Goal: Task Accomplishment & Management: Manage account settings

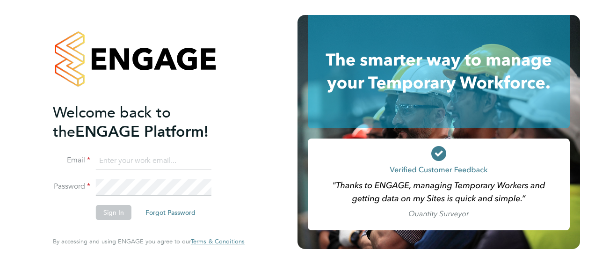
type input "mark.burnett@vistry.co.uk"
click at [31, 215] on div "Welcome back to the ENGAGE Platform! Email mark.burnett@vistry.co.uk Password S…" at bounding box center [149, 132] width 298 height 264
click at [104, 212] on button "Sign In" at bounding box center [114, 212] width 36 height 15
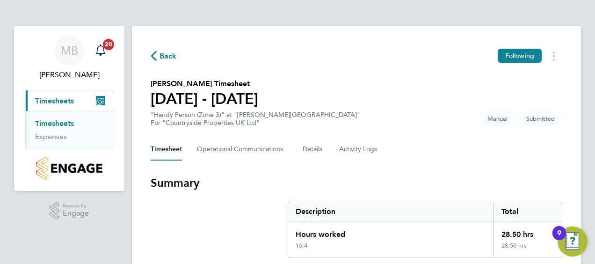
click at [205, 229] on section "Summary Description Total Hours worked 28.50 hrs 16.4 28.50 hrs" at bounding box center [357, 217] width 412 height 82
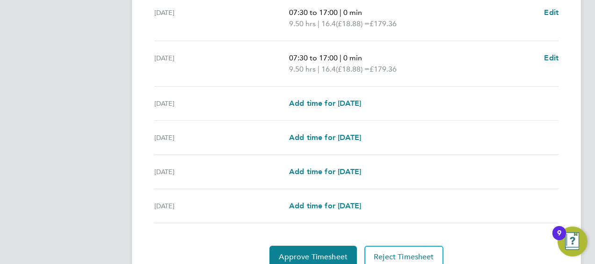
scroll to position [374, 0]
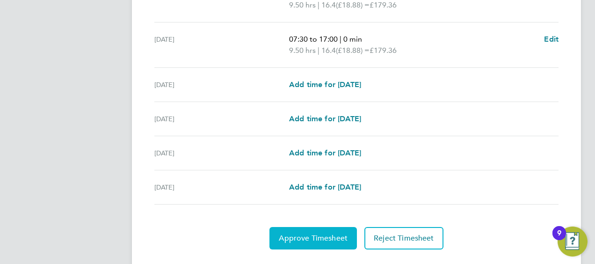
click at [297, 230] on button "Approve Timesheet" at bounding box center [314, 238] width 88 height 22
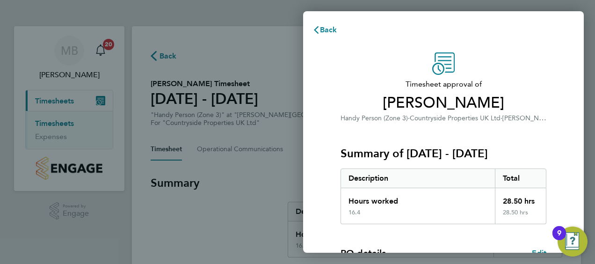
click at [318, 178] on div "Timesheet approval of [PERSON_NAME] Handy Person (Zone 3) · Countryside Propert…" at bounding box center [443, 239] width 281 height 396
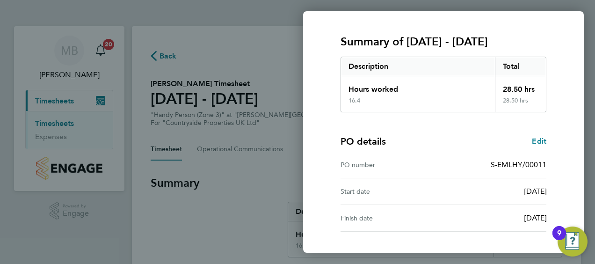
scroll to position [183, 0]
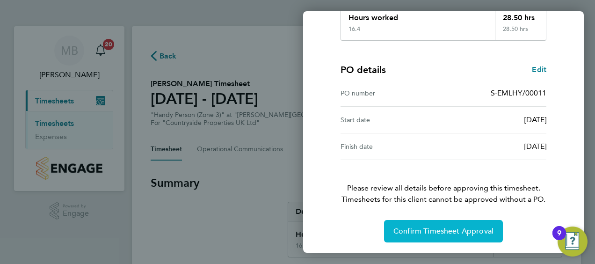
click at [442, 229] on span "Confirm Timesheet Approval" at bounding box center [444, 231] width 100 height 9
